Goal: Check status: Check status

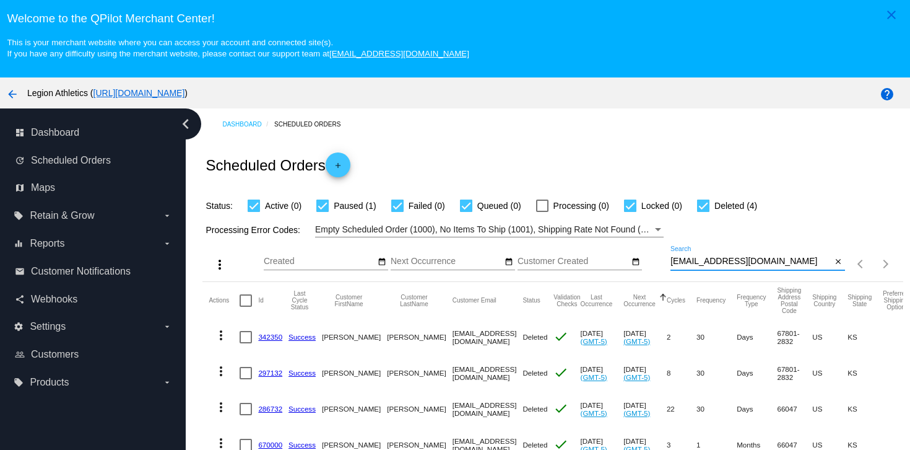
scroll to position [0, 1]
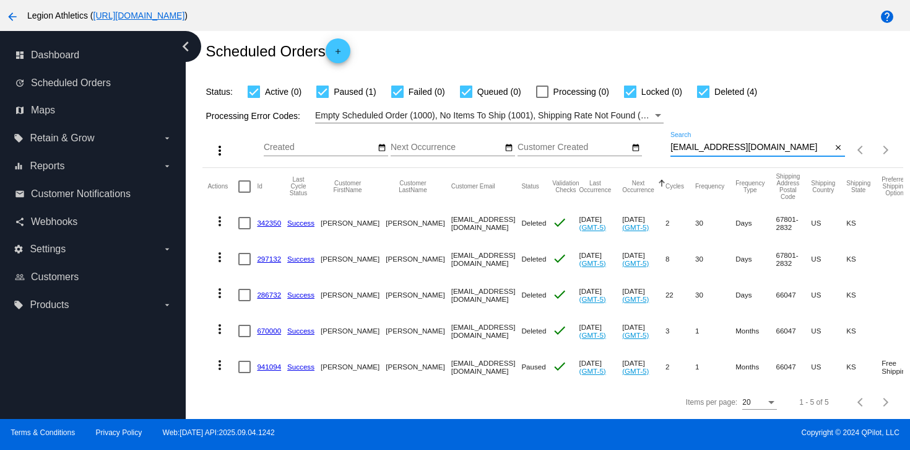
click at [777, 144] on input "[EMAIL_ADDRESS][DOMAIN_NAME]" at bounding box center [752, 147] width 162 height 10
type input "[EMAIL_ADDRESS][DOMAIN_NAME]"
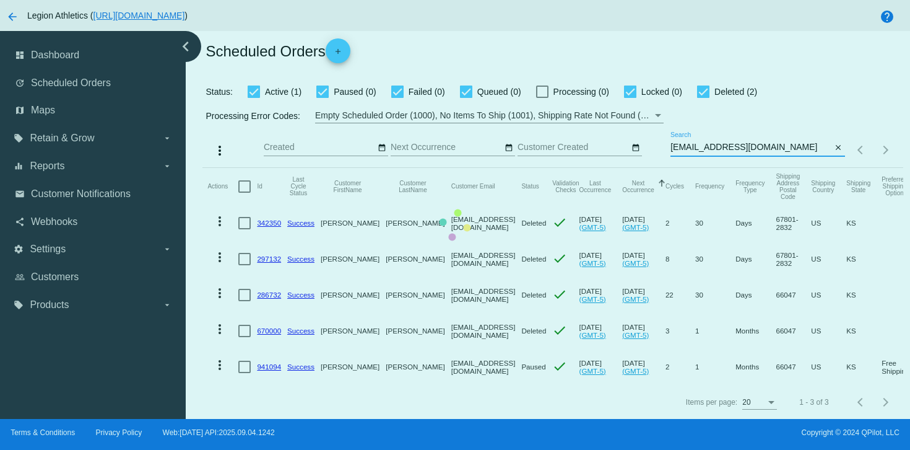
scroll to position [0, 0]
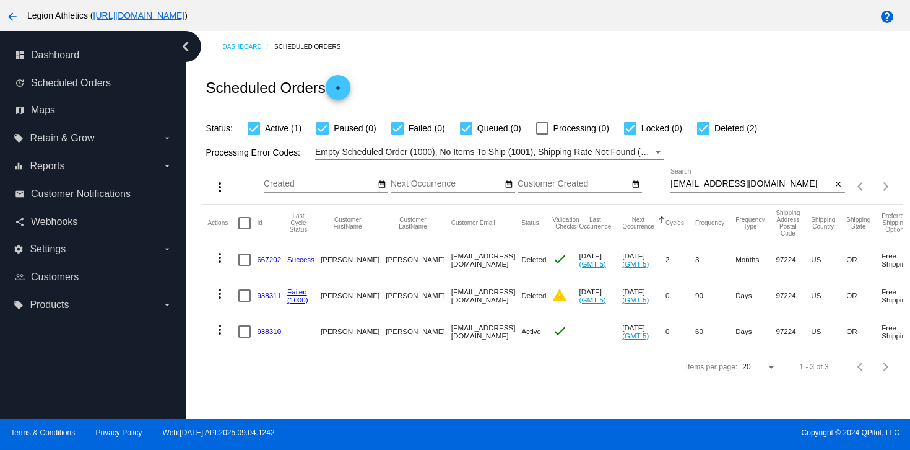
click at [268, 334] on link "938310" at bounding box center [269, 331] width 24 height 8
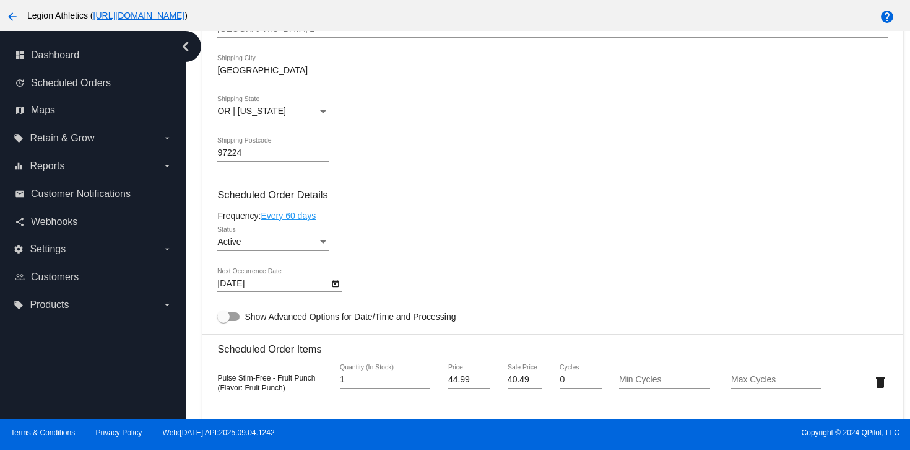
scroll to position [674, 0]
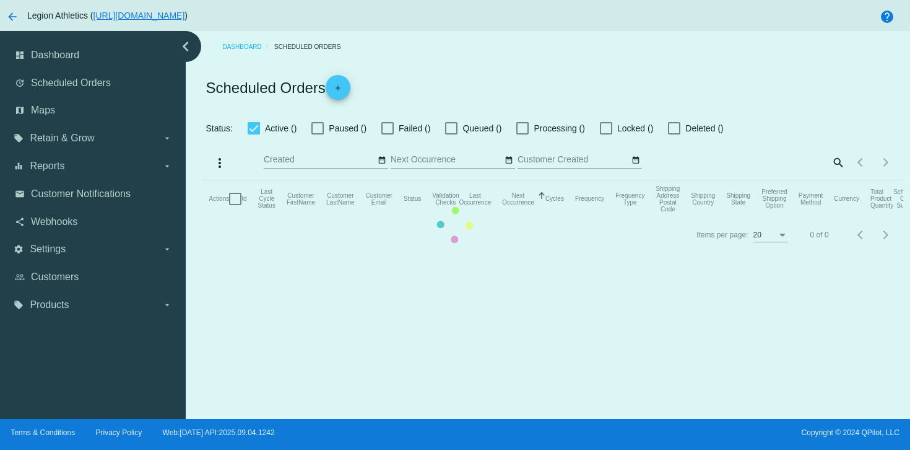
checkbox input "true"
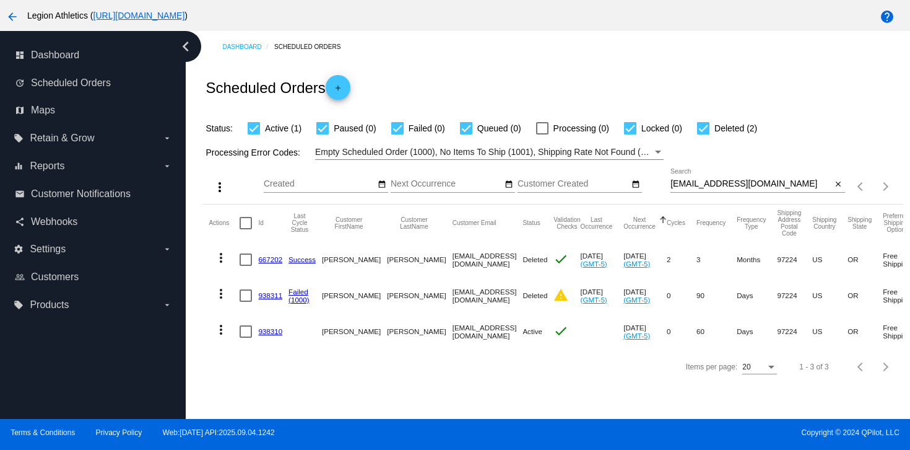
click at [267, 260] on link "667202" at bounding box center [270, 259] width 24 height 8
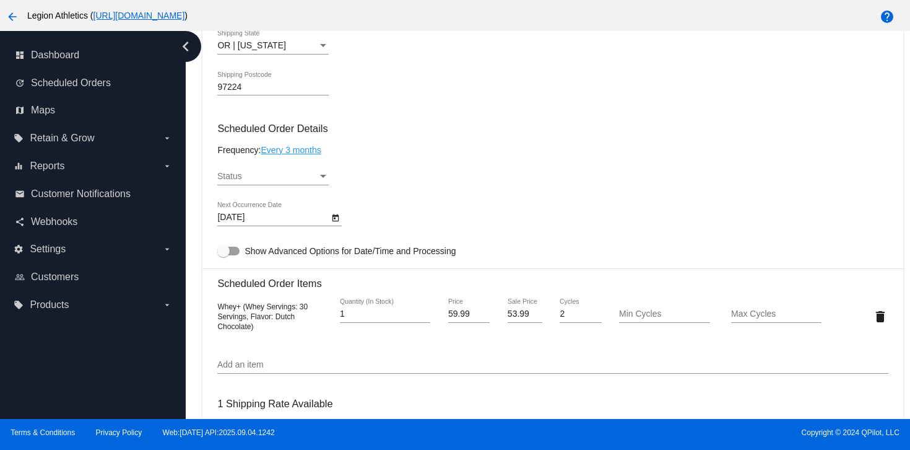
scroll to position [896, 0]
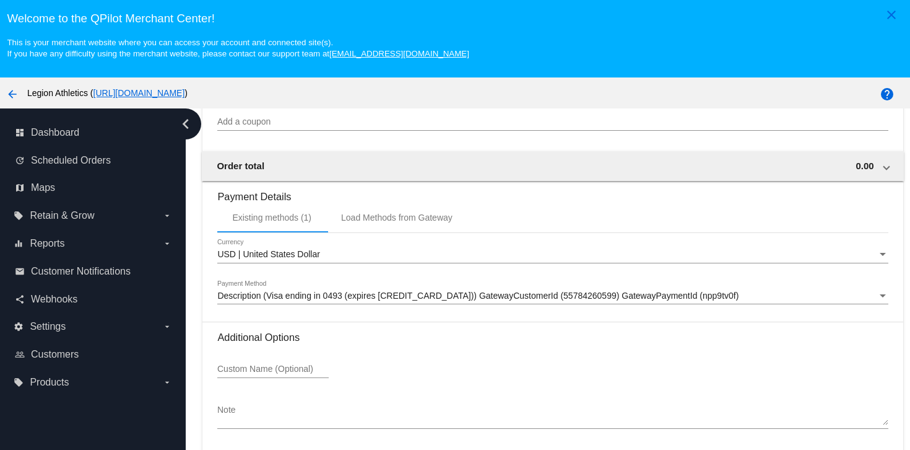
scroll to position [79, 0]
